Goal: Task Accomplishment & Management: Complete application form

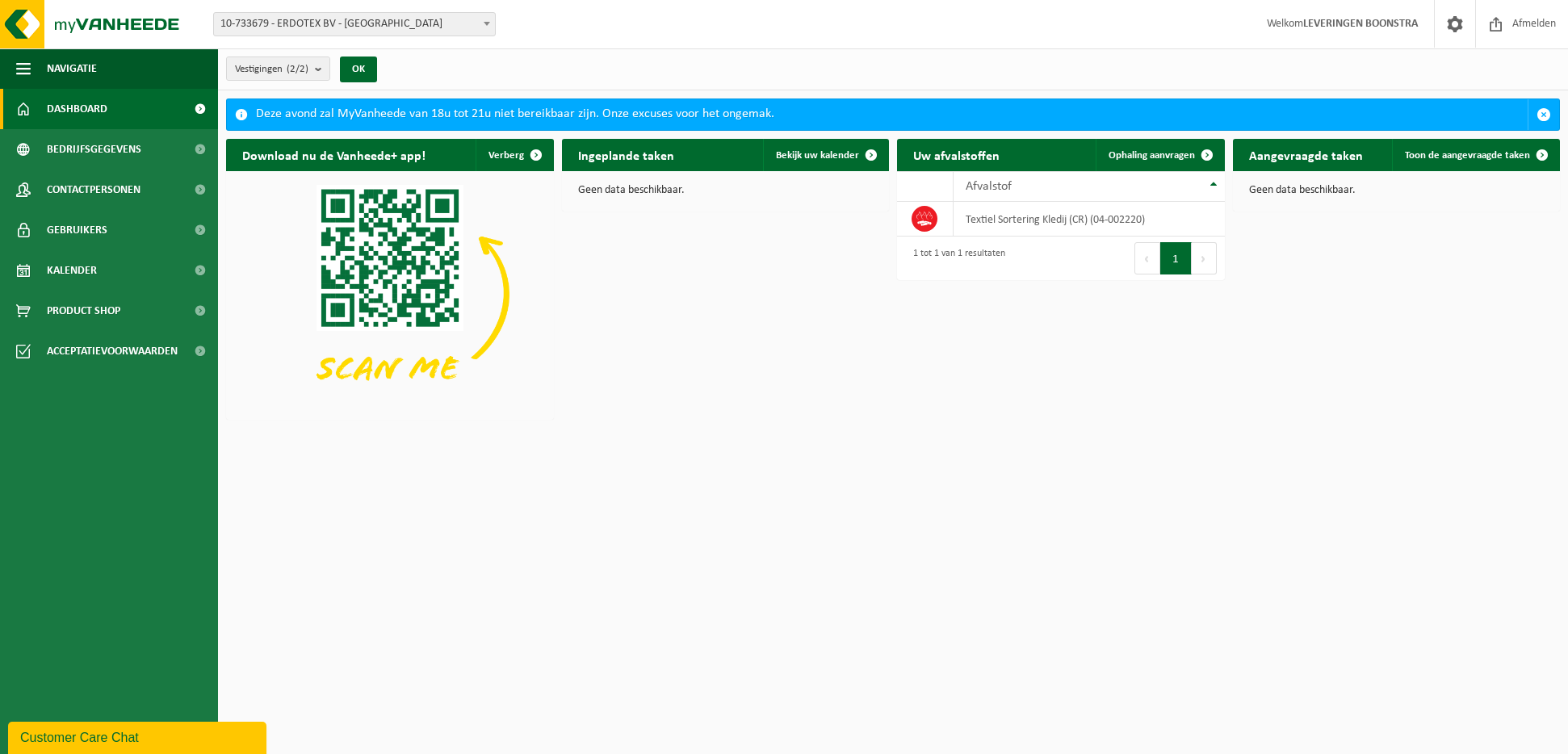
click at [484, 19] on span at bounding box center [487, 23] width 17 height 21
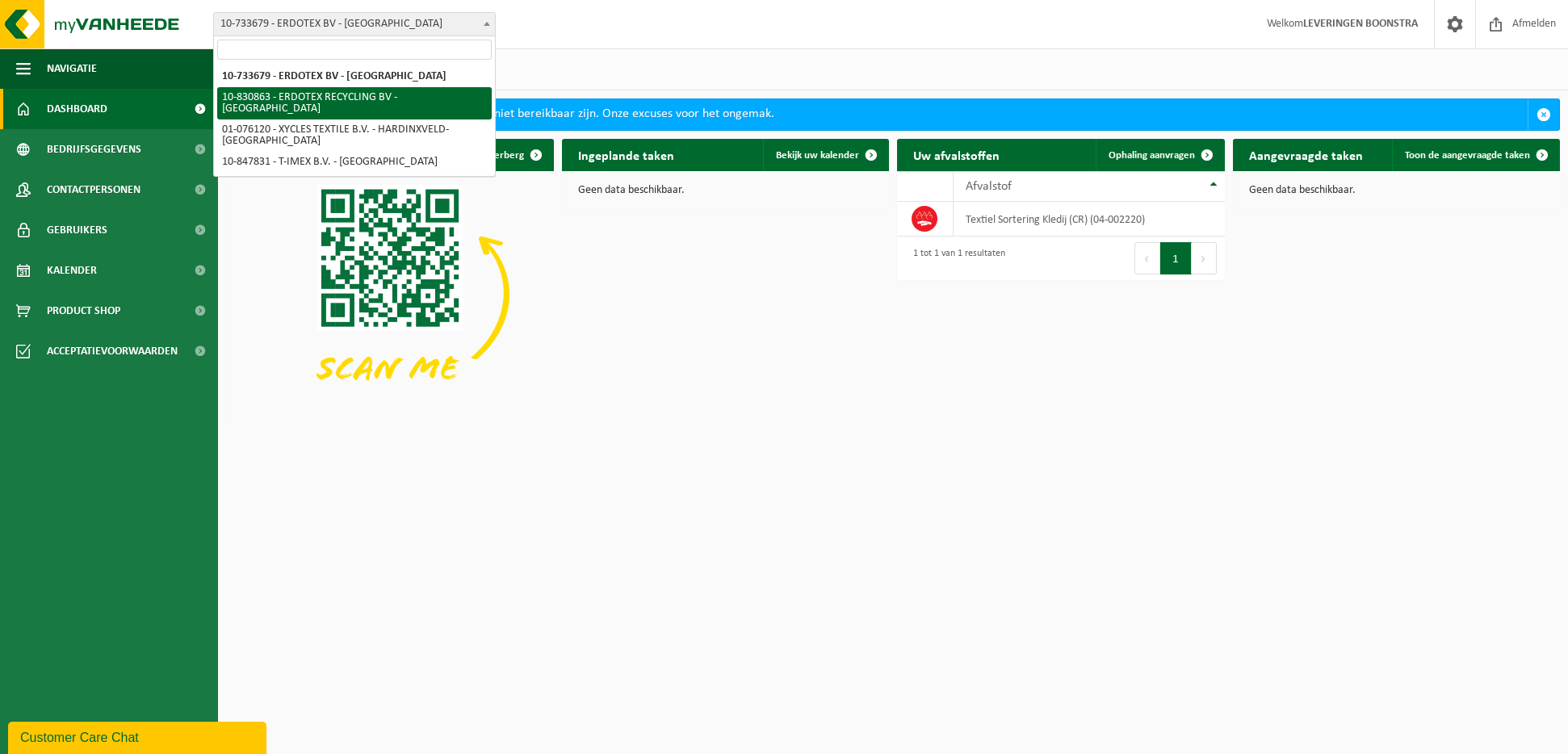
select select "88776"
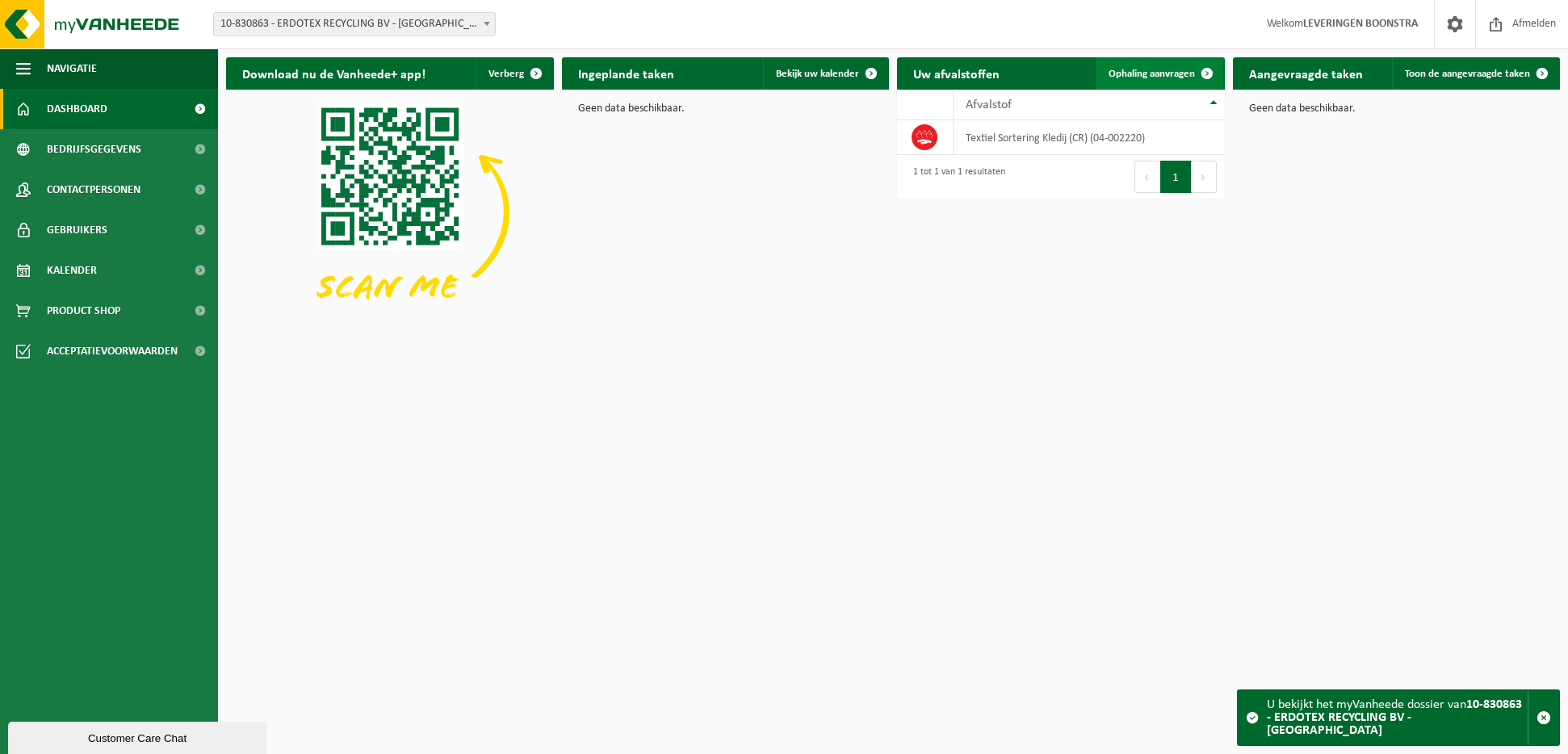
click at [1171, 71] on span "Ophaling aanvragen" at bounding box center [1152, 74] width 86 height 11
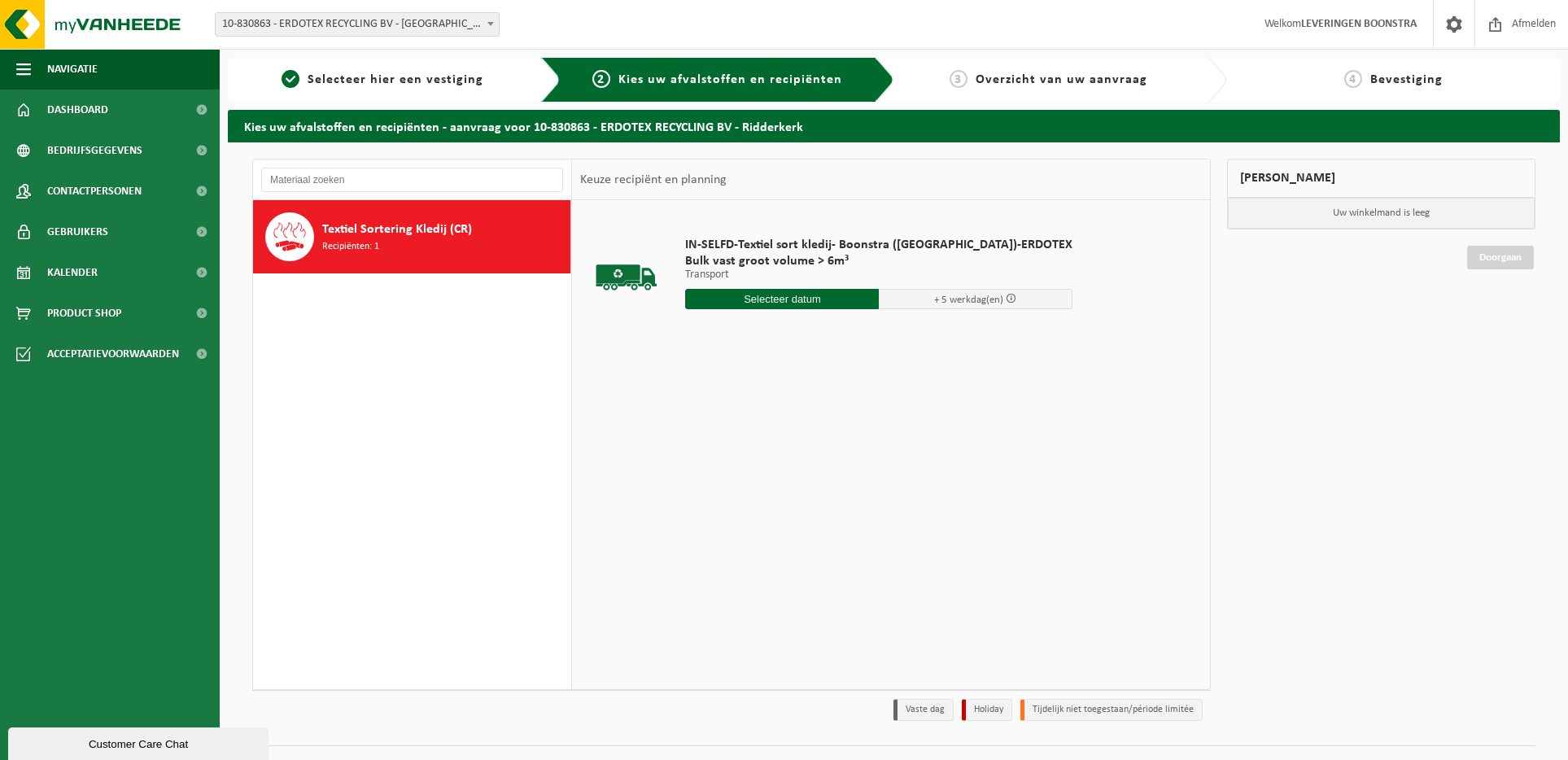
click at [805, 299] on input "text" at bounding box center [782, 299] width 194 height 20
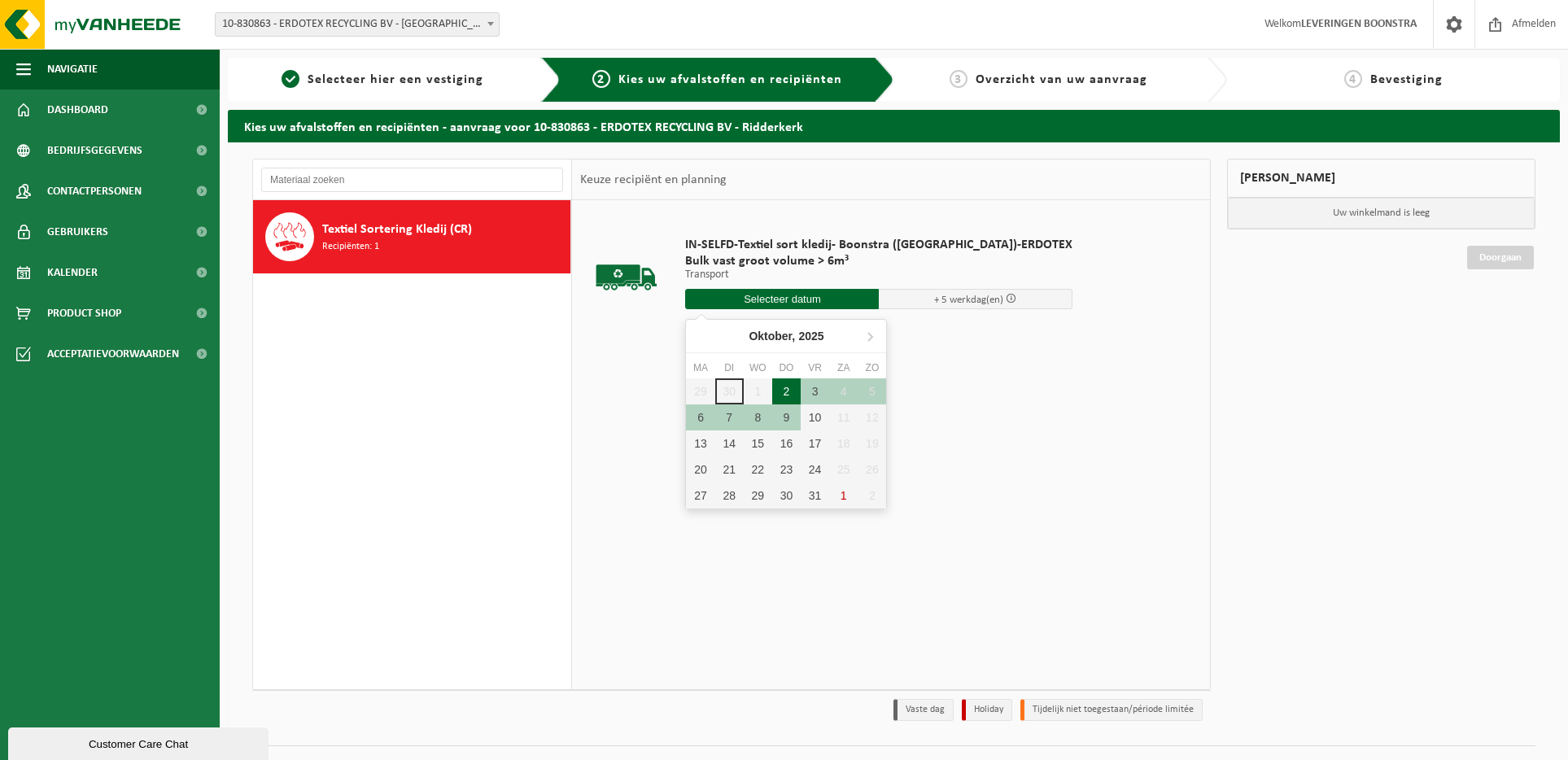
click at [787, 388] on div "2" at bounding box center [786, 390] width 28 height 26
type input "Van 2025-10-02"
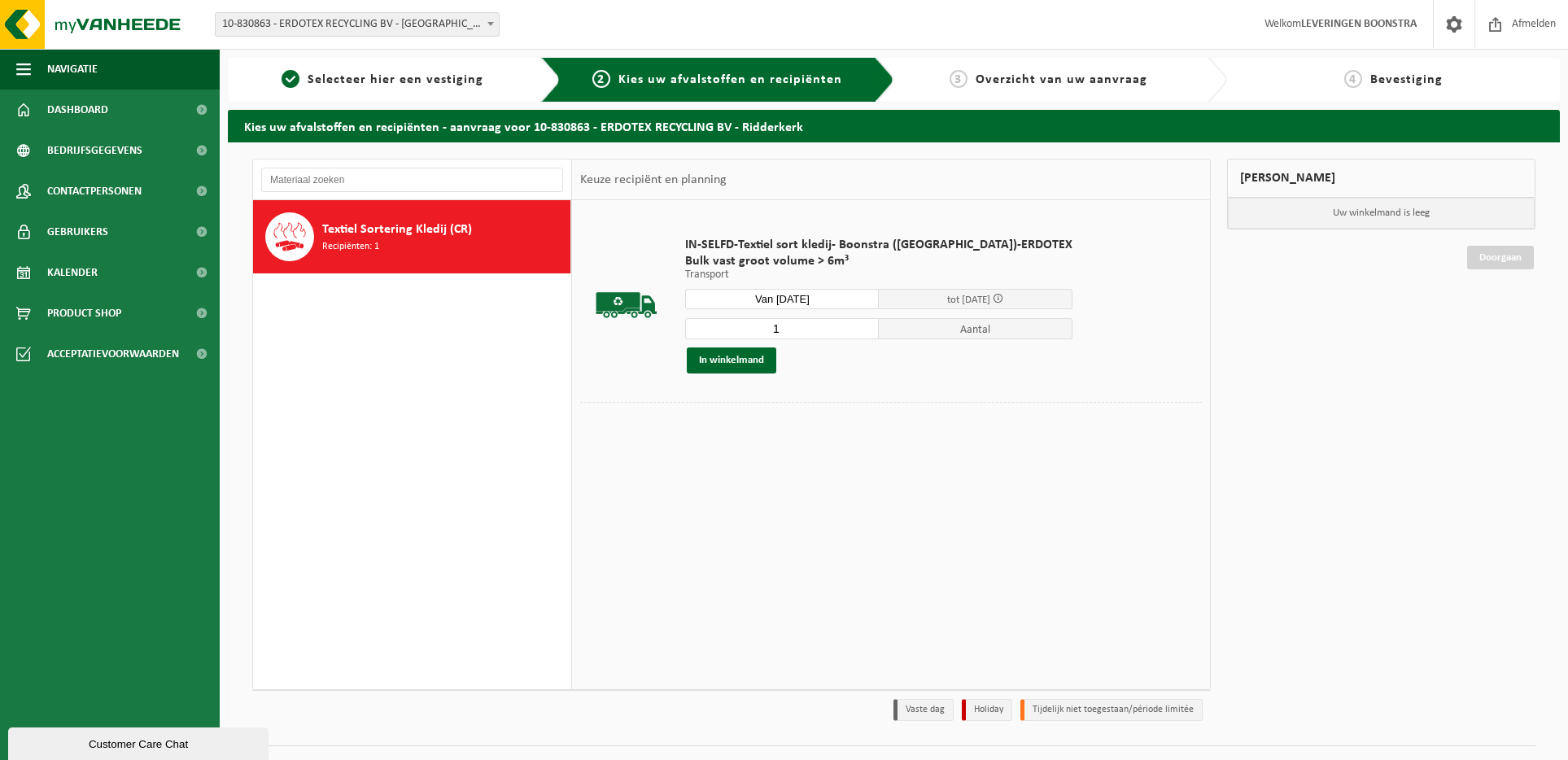
click at [769, 322] on input "1" at bounding box center [782, 328] width 194 height 21
type input "2"
click at [749, 355] on button "In winkelmand" at bounding box center [731, 360] width 89 height 26
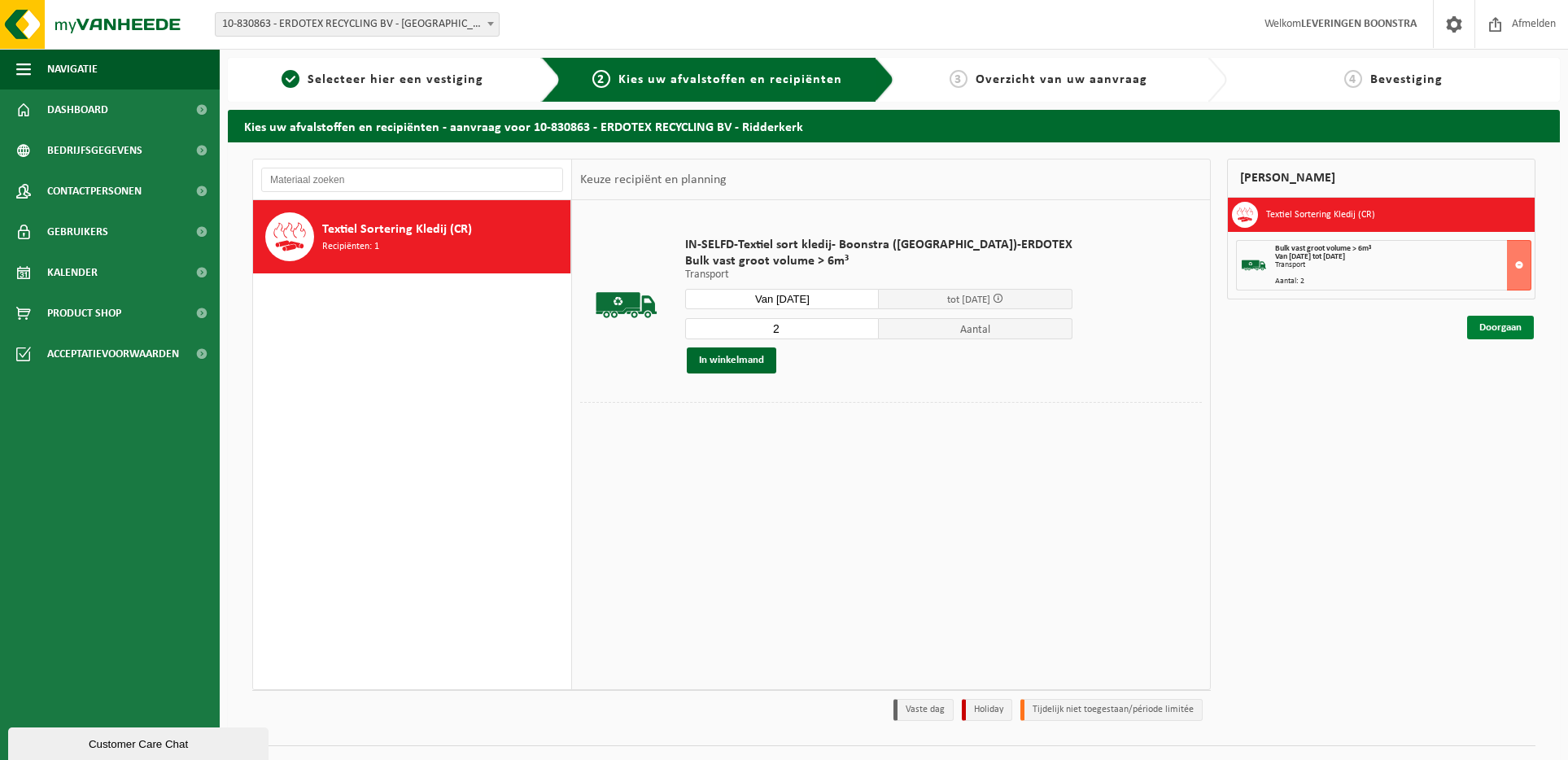
click at [1490, 324] on link "Doorgaan" at bounding box center [1500, 327] width 67 height 23
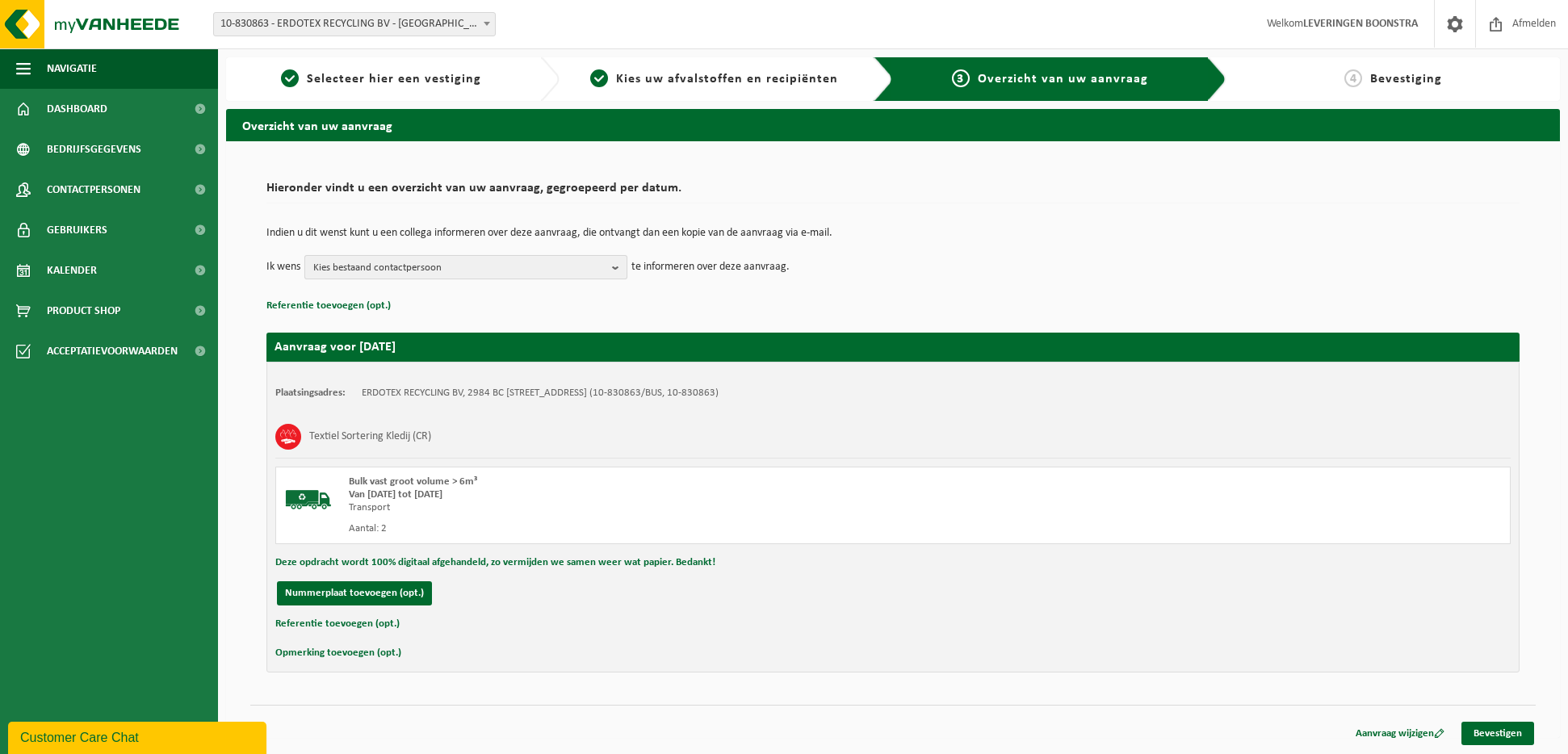
click at [615, 262] on b "button" at bounding box center [619, 267] width 15 height 22
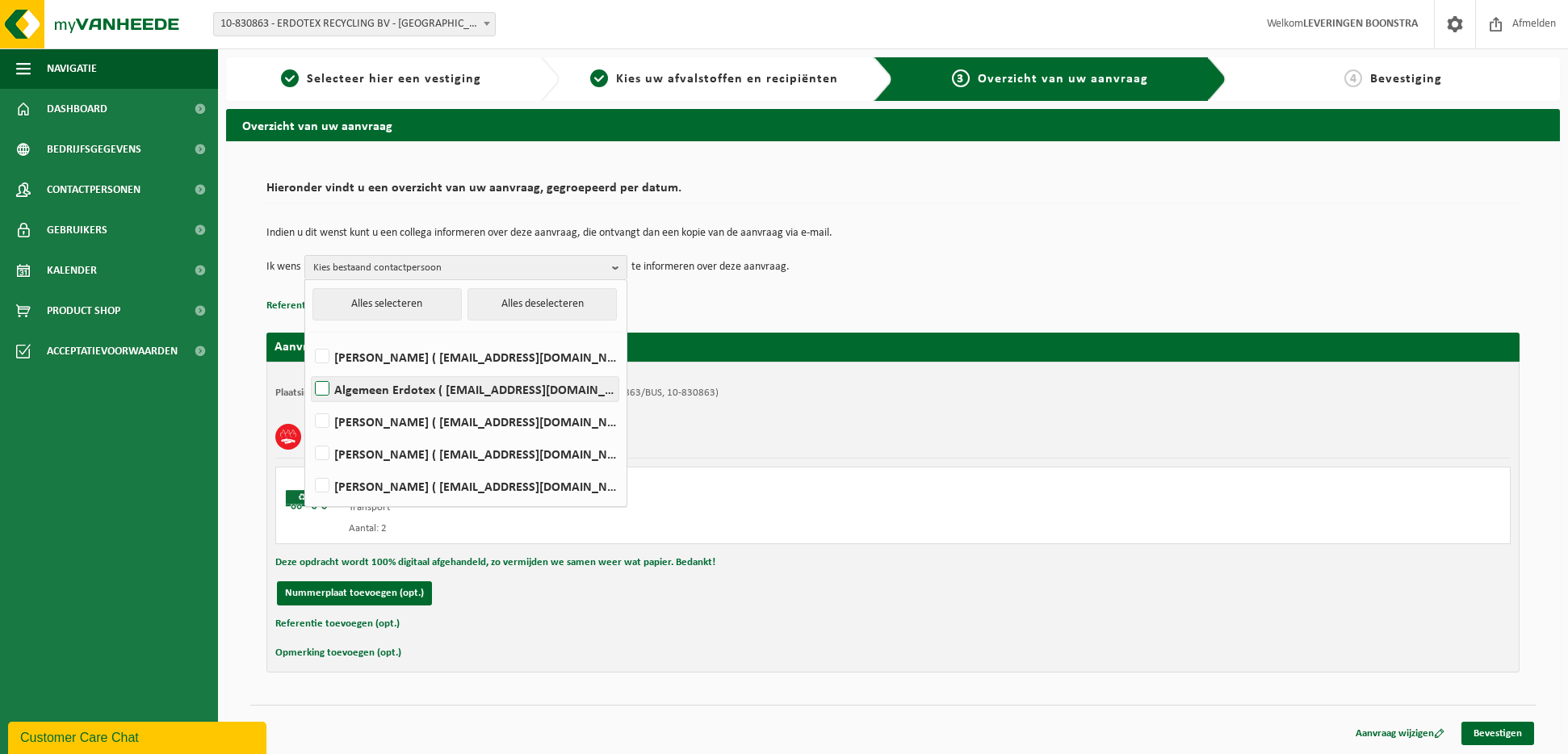
click at [324, 382] on label "Algemeen Erdotex ( sales@erdotex.com )" at bounding box center [464, 388] width 307 height 24
click at [309, 369] on input "Algemeen Erdotex ( sales@erdotex.com )" at bounding box center [309, 368] width 1 height 1
checkbox input "true"
click at [1490, 733] on link "Bevestigen" at bounding box center [1498, 733] width 73 height 23
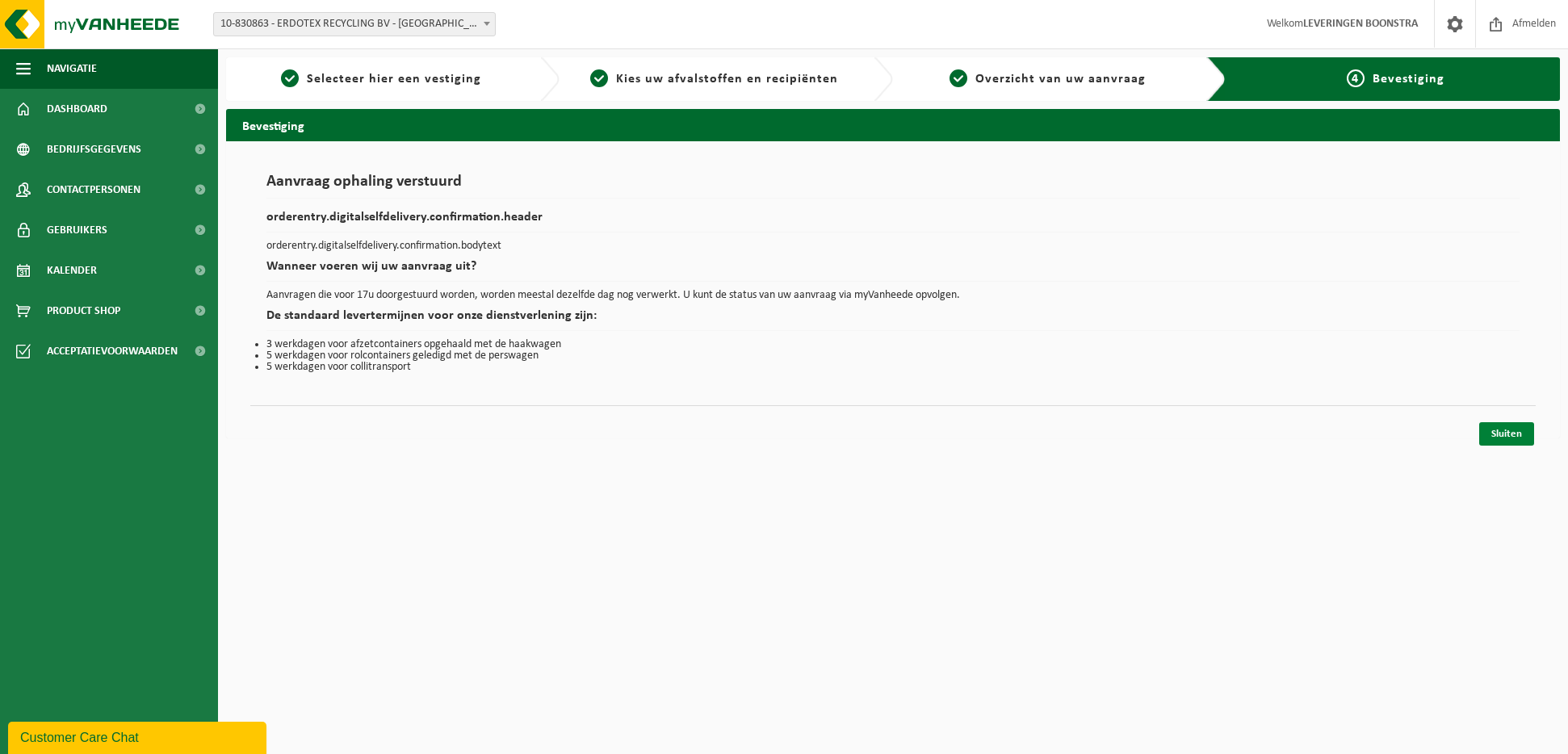
click at [1507, 429] on link "Sluiten" at bounding box center [1506, 434] width 55 height 23
